Goal: Find specific page/section: Find specific page/section

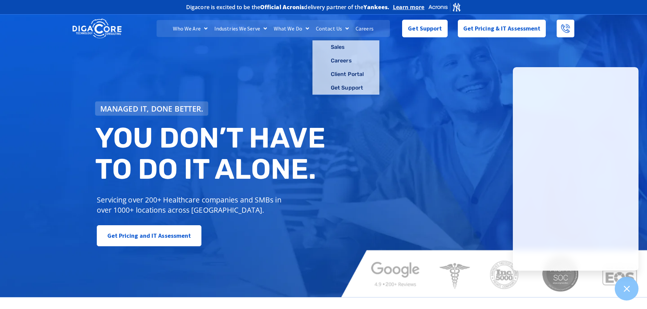
click at [367, 29] on link "Careers" at bounding box center [364, 28] width 25 height 17
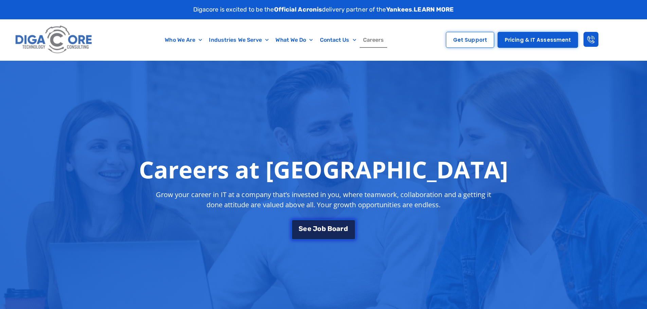
click at [325, 234] on link "S e e J o b B o a r d" at bounding box center [323, 230] width 64 height 20
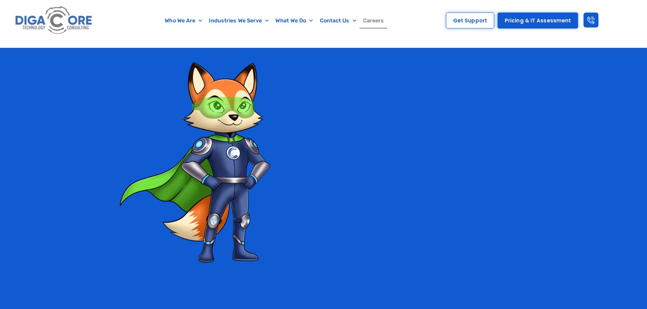
scroll to position [1196, 0]
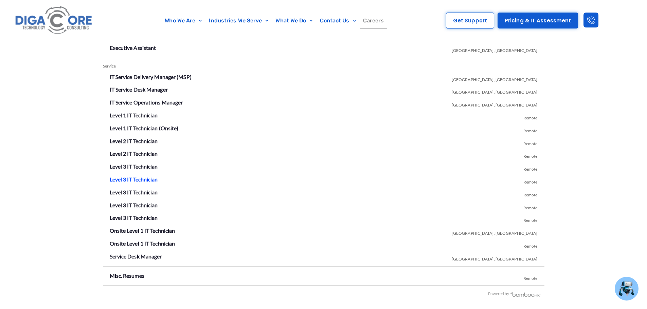
click at [144, 180] on link "Level 3 IT Technician" at bounding box center [134, 179] width 48 height 6
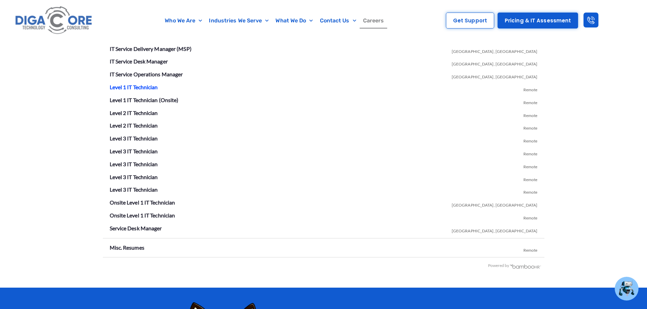
scroll to position [1196, 0]
